Goal: Information Seeking & Learning: Learn about a topic

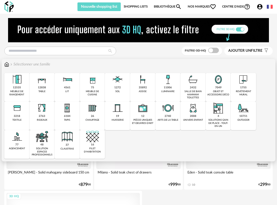
click at [167, 88] on div "11006" at bounding box center [168, 87] width 8 height 3
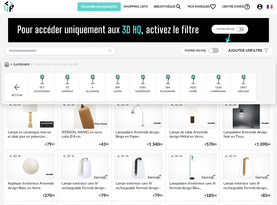
click at [144, 82] on img at bounding box center [142, 79] width 13 height 13
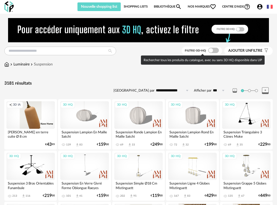
click at [214, 52] on span at bounding box center [213, 50] width 11 height 5
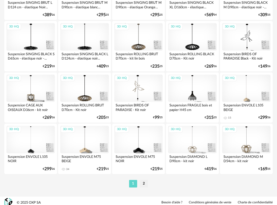
scroll to position [952, 0]
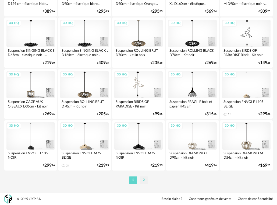
click at [144, 179] on li "2" at bounding box center [144, 180] width 8 height 8
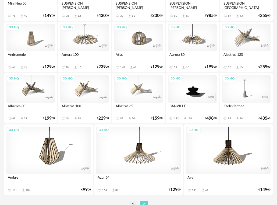
scroll to position [921, 0]
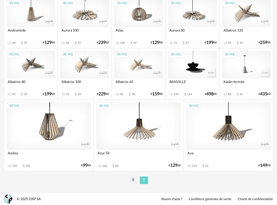
click at [132, 180] on li "1" at bounding box center [133, 180] width 8 height 8
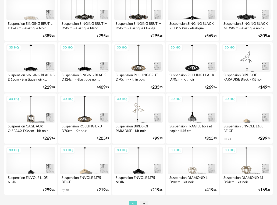
scroll to position [941, 0]
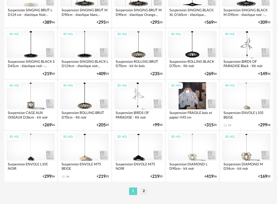
click at [192, 100] on div "3D HQ" at bounding box center [192, 95] width 48 height 27
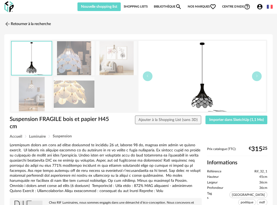
click at [66, 54] on img at bounding box center [74, 58] width 41 height 34
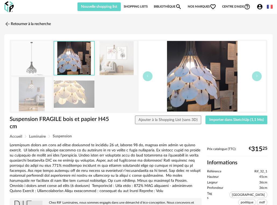
click at [113, 59] on img at bounding box center [116, 58] width 41 height 34
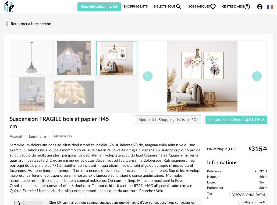
click at [30, 96] on img at bounding box center [31, 94] width 41 height 34
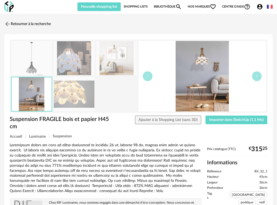
click at [63, 92] on img at bounding box center [74, 94] width 41 height 34
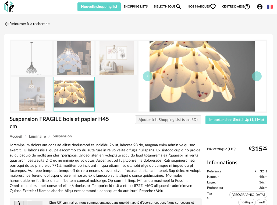
click at [9, 25] on img at bounding box center [7, 24] width 8 height 8
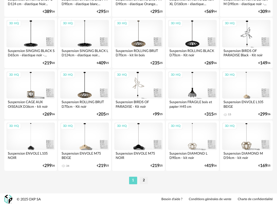
scroll to position [952, 0]
